Goal: Information Seeking & Learning: Learn about a topic

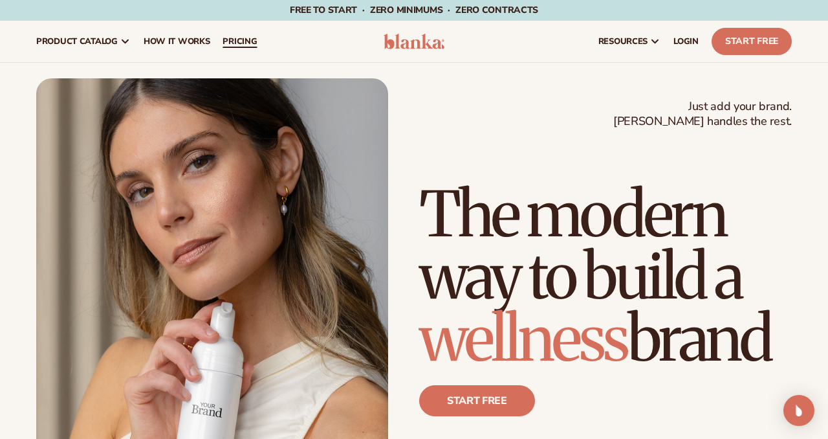
click at [247, 43] on span "pricing" at bounding box center [240, 41] width 34 height 10
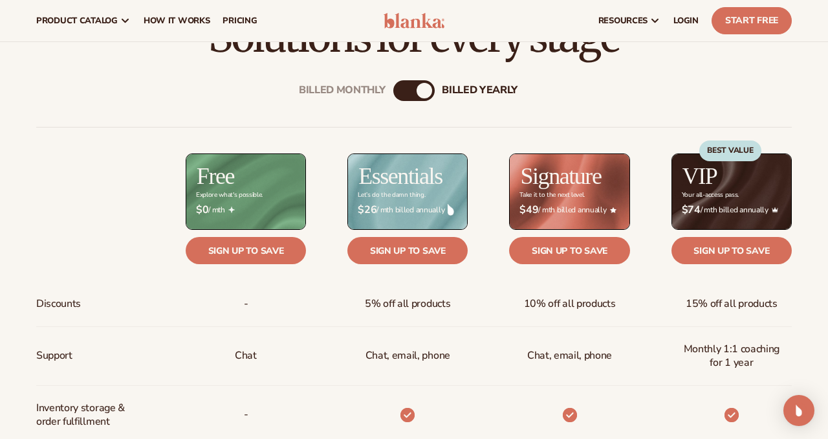
scroll to position [409, 0]
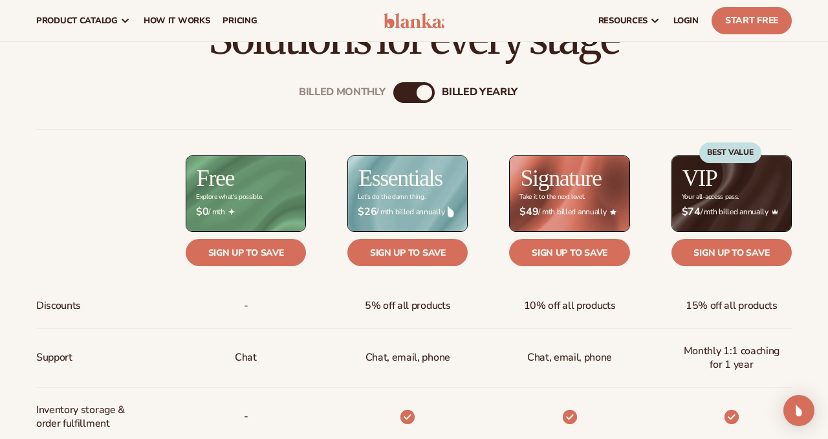
click at [431, 89] on div "Billed Monthly billed Yearly" at bounding box center [413, 92] width 41 height 21
click at [414, 93] on div "Billed Monthly billed Yearly" at bounding box center [413, 92] width 41 height 21
click at [399, 93] on div "Billed Monthly" at bounding box center [401, 93] width 16 height 16
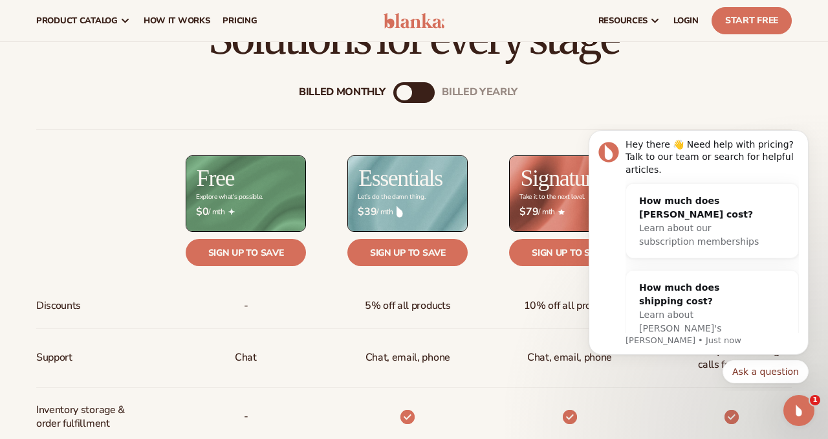
scroll to position [0, 0]
click at [789, 408] on icon "Open Intercom Messenger" at bounding box center [797, 408] width 21 height 21
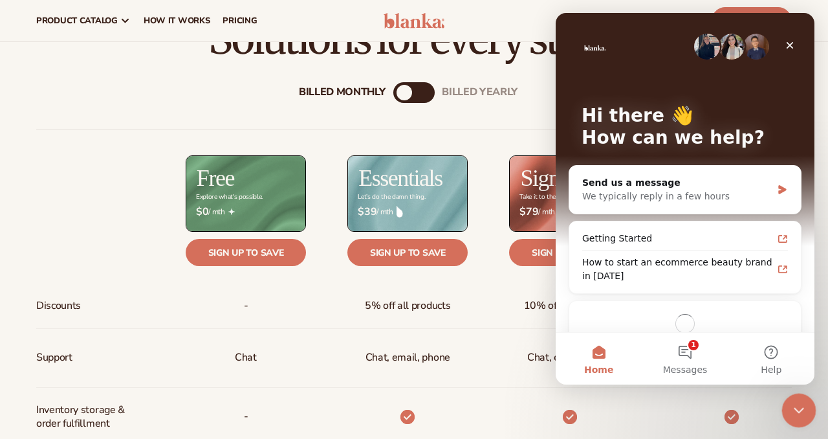
click at [782, 411] on div "Close Intercom Messenger" at bounding box center [796, 408] width 31 height 31
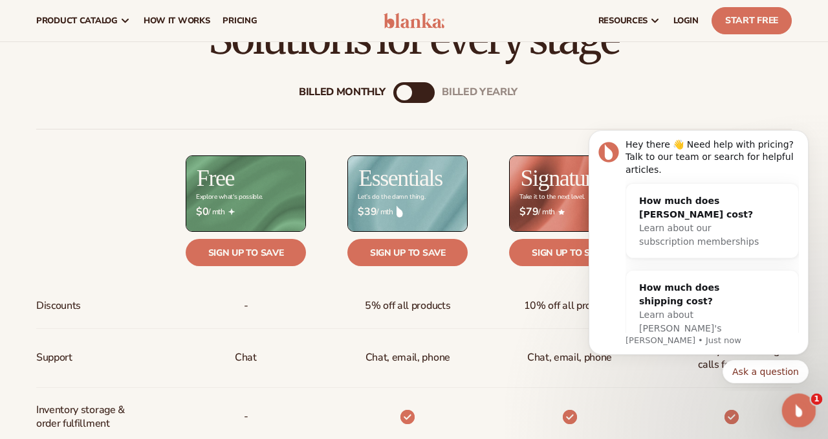
click at [782, 411] on div "Open Intercom Messenger" at bounding box center [797, 408] width 43 height 43
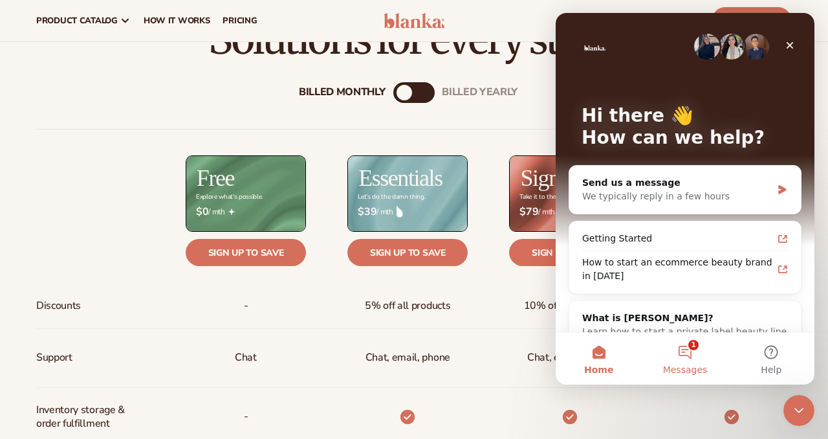
click at [687, 358] on button "1 Messages" at bounding box center [685, 358] width 86 height 52
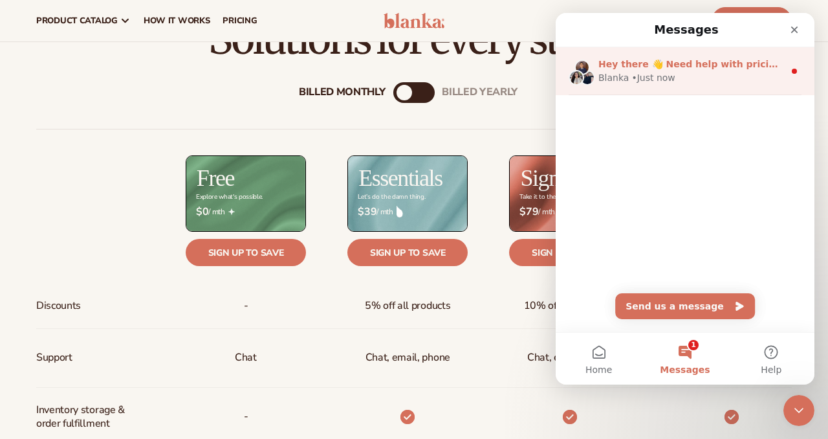
click at [701, 76] on div "Blanka • Just now" at bounding box center [691, 78] width 186 height 14
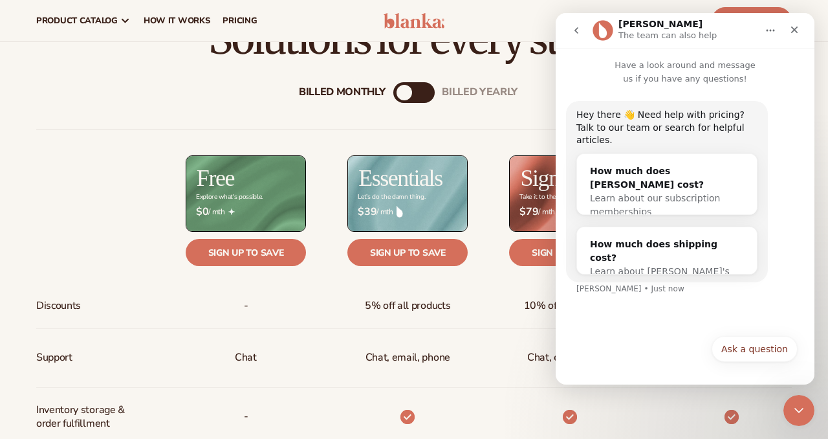
click at [573, 30] on icon "go back" at bounding box center [576, 30] width 10 height 10
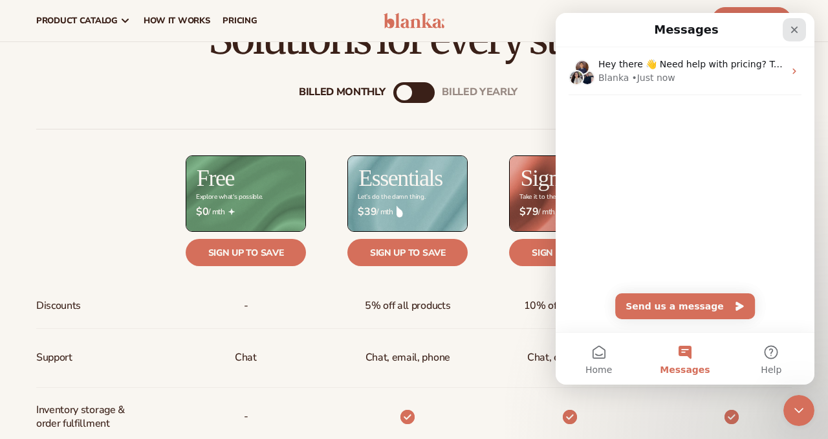
click at [790, 27] on icon "Close" at bounding box center [794, 30] width 10 height 10
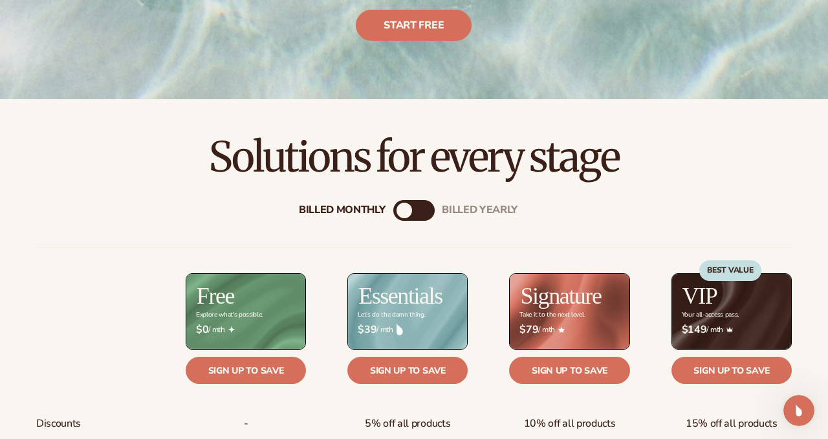
scroll to position [295, 0]
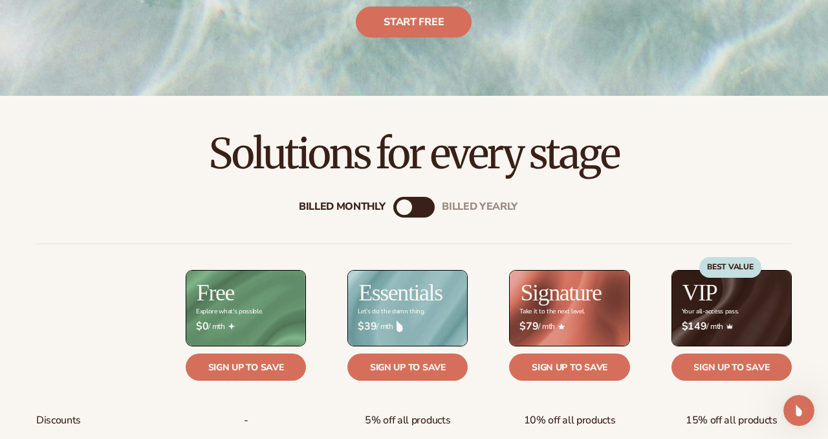
click at [427, 202] on div "billed Yearly" at bounding box center [427, 207] width 16 height 16
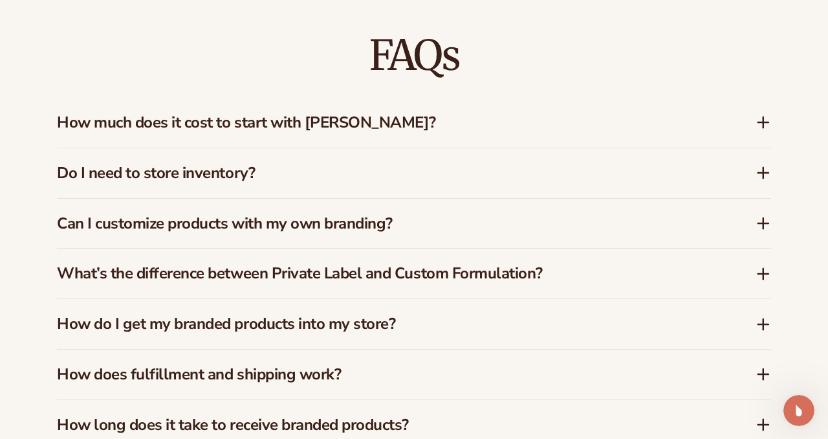
scroll to position [1800, 0]
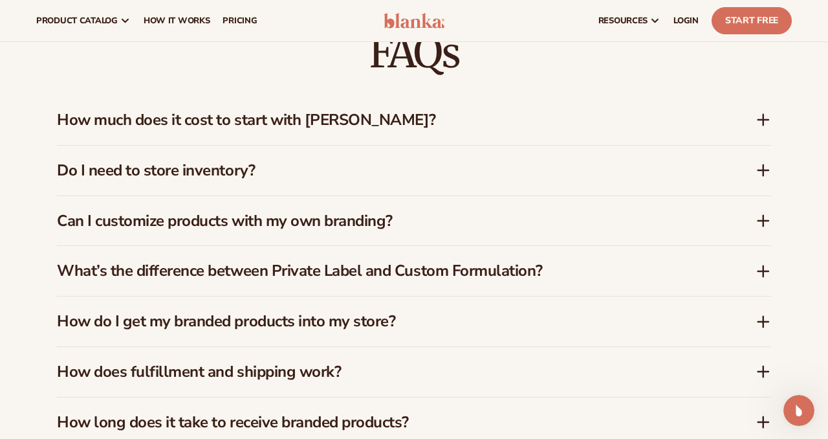
click at [767, 120] on icon at bounding box center [763, 120] width 10 height 0
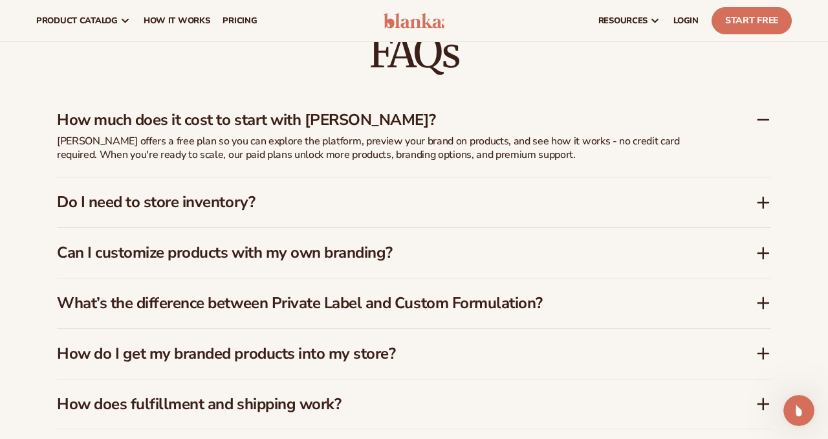
click at [767, 120] on icon at bounding box center [763, 120] width 10 height 0
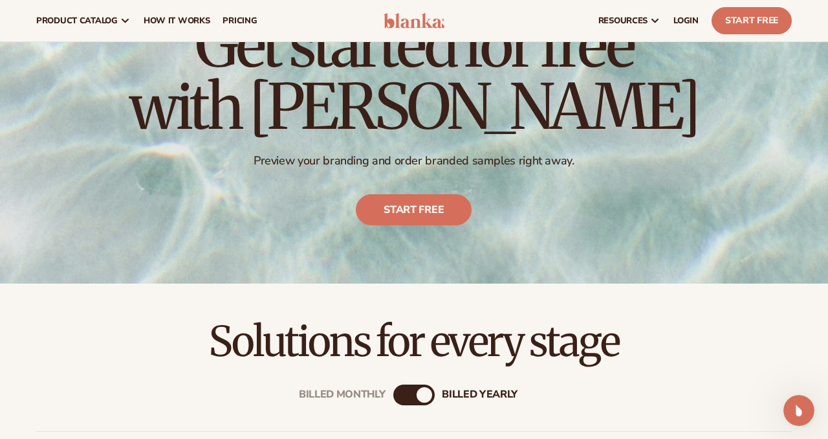
scroll to position [0, 0]
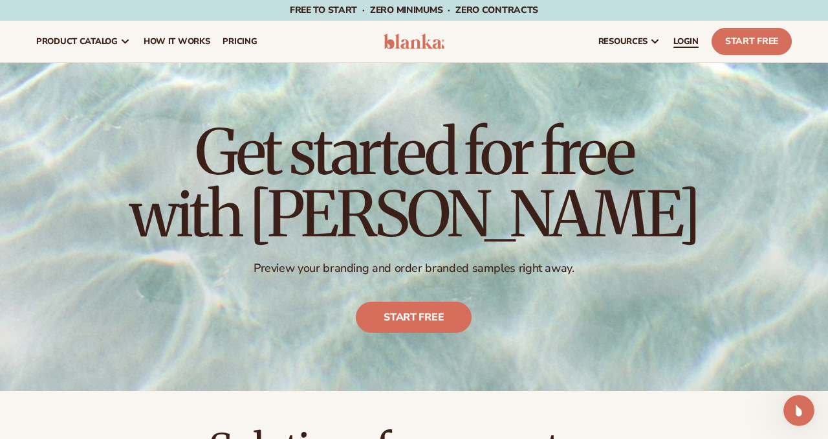
click at [695, 38] on span "LOGIN" at bounding box center [685, 41] width 25 height 10
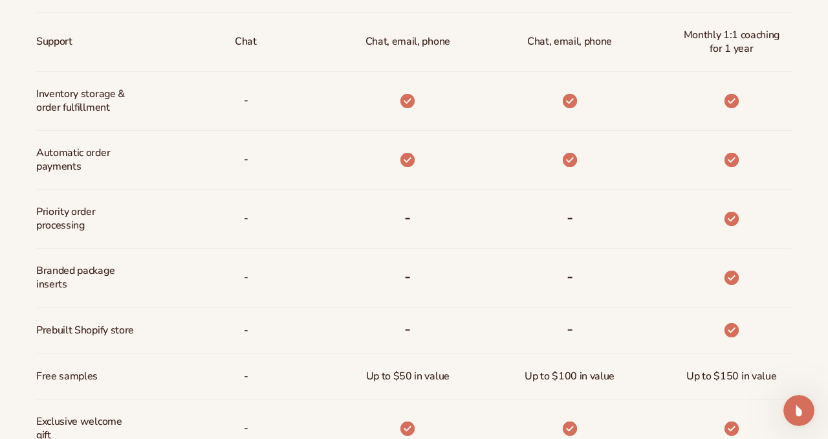
scroll to position [727, 0]
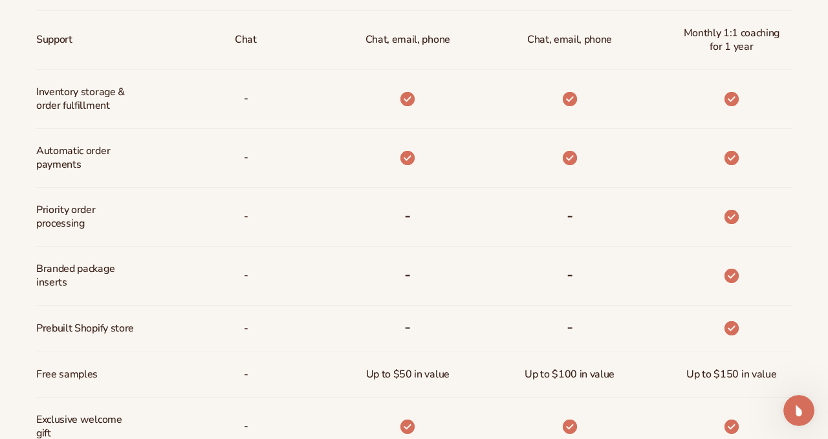
click at [806, 201] on div "Billed Monthly billed Yearly Billed Monthly billed Yearly Discounts Support Inv…" at bounding box center [414, 163] width 828 height 838
click at [805, 201] on div "Billed Monthly billed Yearly Billed Monthly billed Yearly Discounts Support Inv…" at bounding box center [414, 163] width 828 height 838
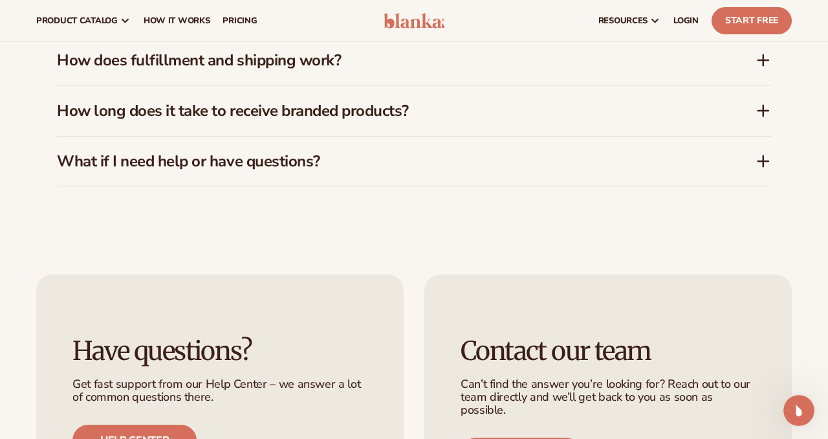
scroll to position [2108, 0]
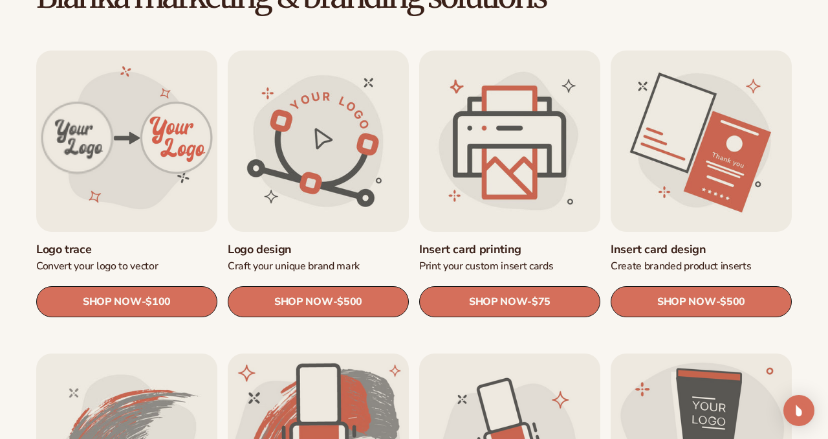
scroll to position [398, 0]
